Goal: Task Accomplishment & Management: Use online tool/utility

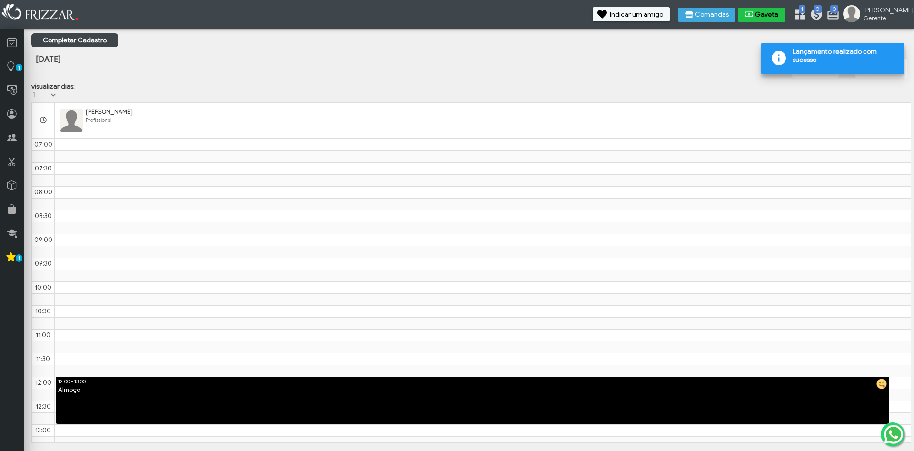
scroll to position [191, 0]
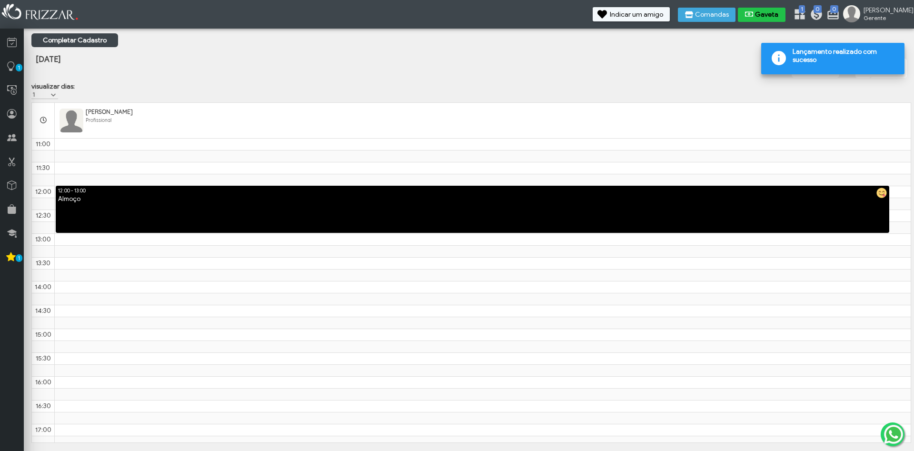
click at [784, 10] on button "Gaveta" at bounding box center [762, 15] width 48 height 14
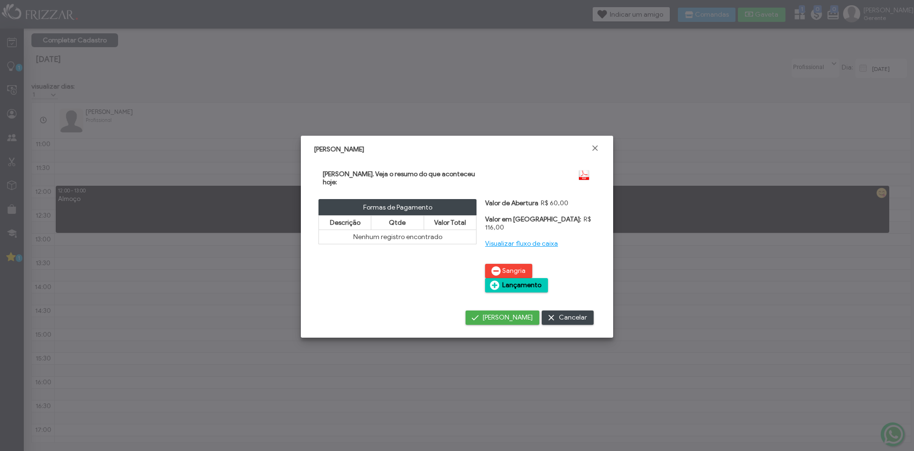
click at [541, 278] on span "Lançamento" at bounding box center [521, 285] width 39 height 14
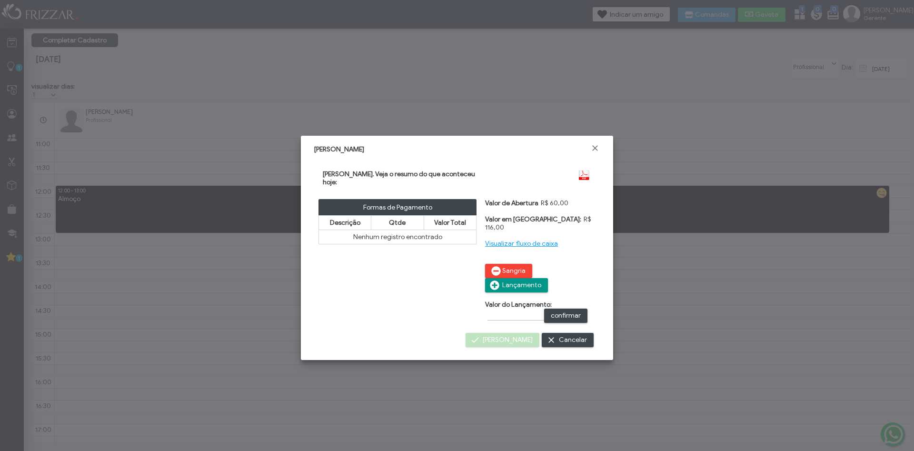
click at [509, 300] on div "Valor do Lançamento: confirmar" at bounding box center [540, 311] width 110 height 22
type input "R$"
click at [500, 310] on input "R$" at bounding box center [515, 315] width 57 height 10
type input "R$ 20,00"
click at [597, 148] on span "Fechar" at bounding box center [595, 148] width 10 height 10
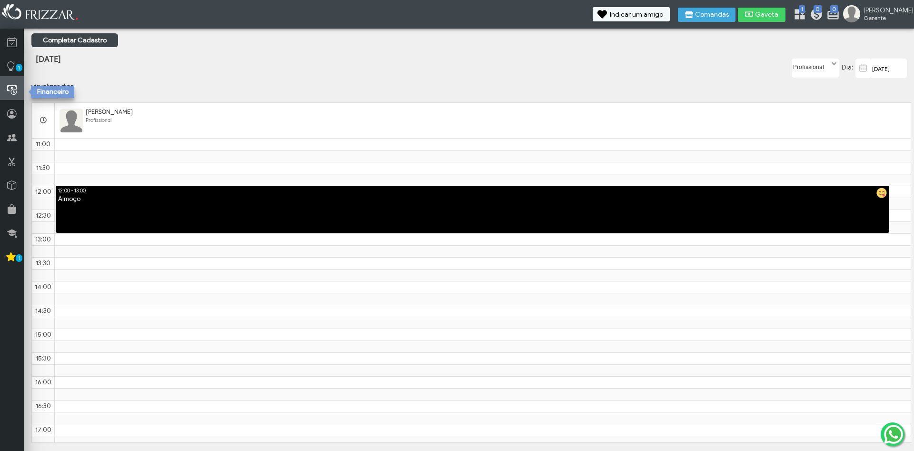
click at [9, 89] on icon at bounding box center [12, 90] width 10 height 12
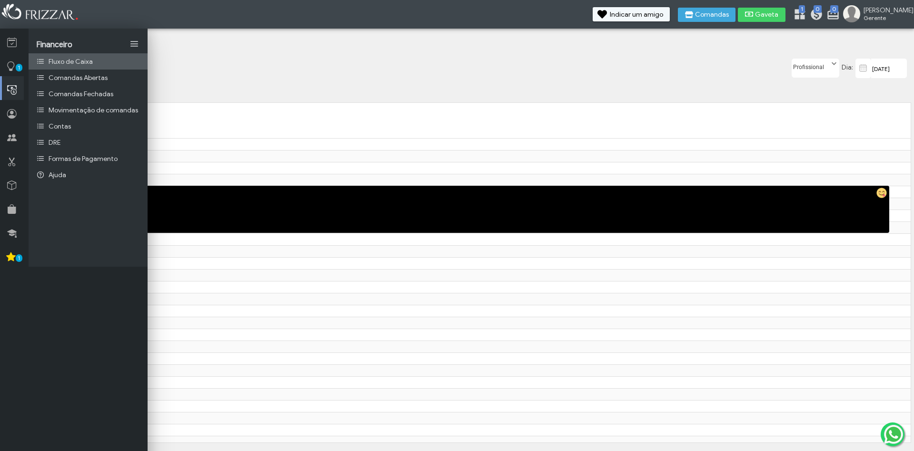
click at [63, 59] on span "Fluxo de Caixa" at bounding box center [71, 62] width 44 height 8
